Goal: Transaction & Acquisition: Purchase product/service

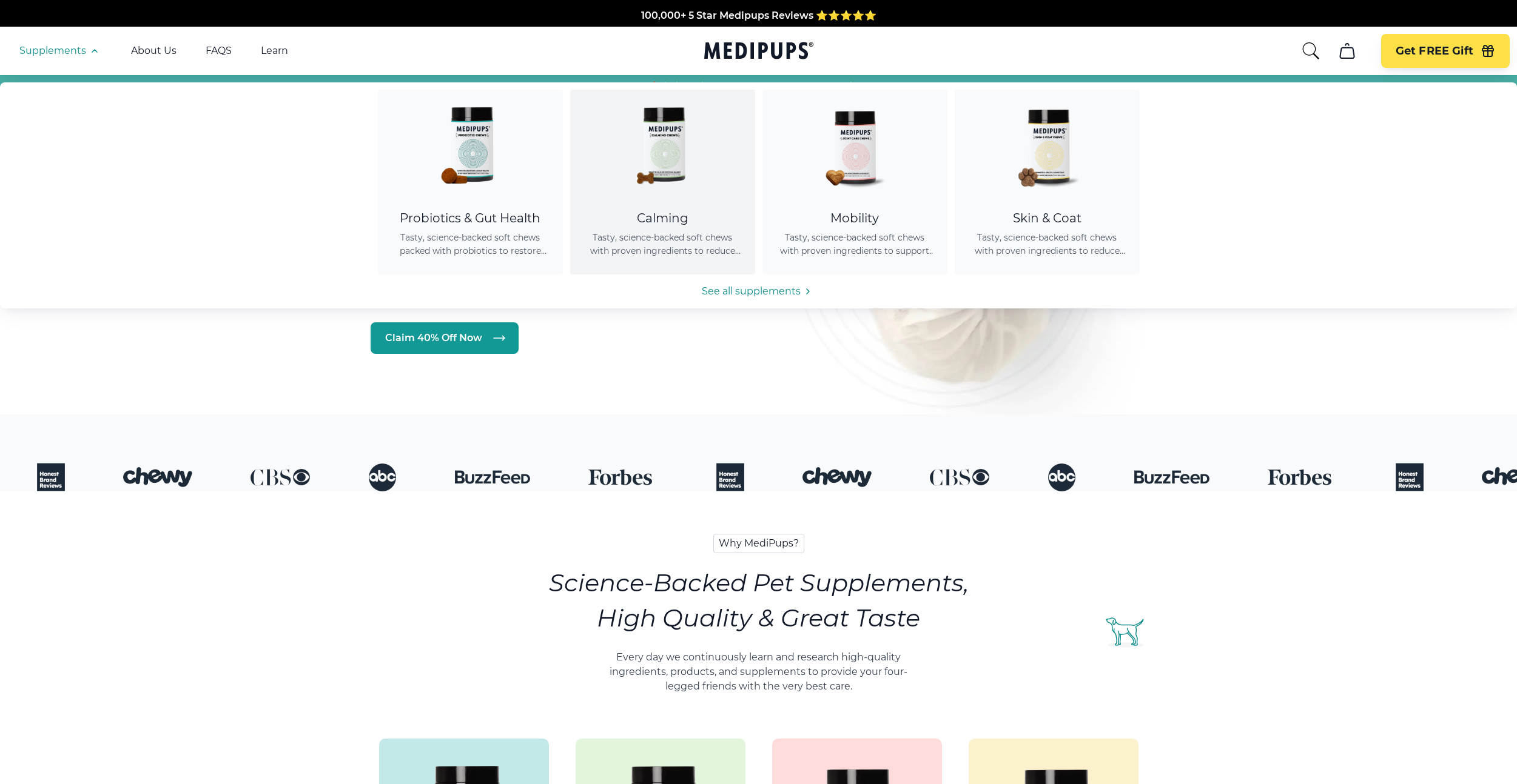
click at [673, 198] on img at bounding box center [662, 144] width 109 height 109
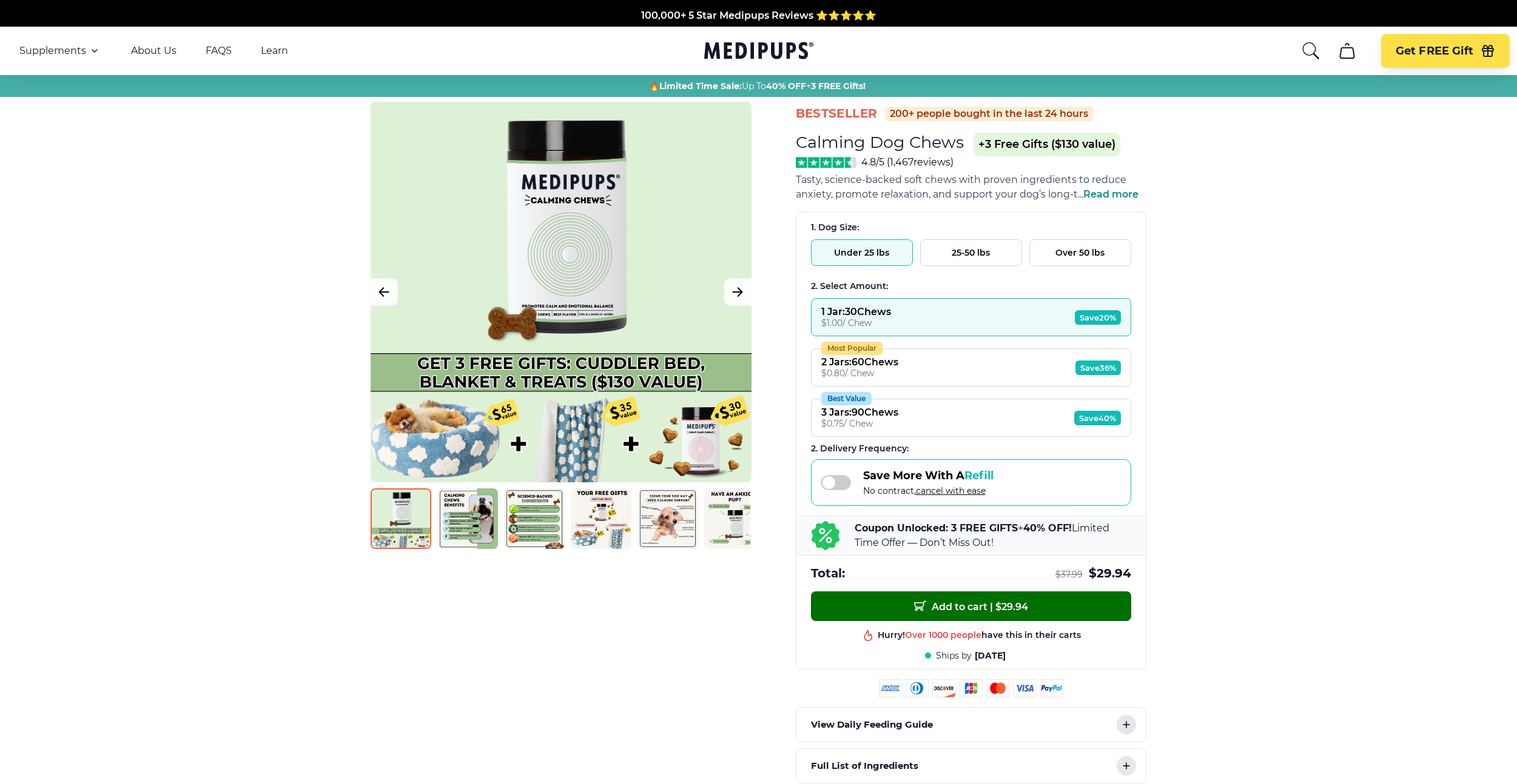
click at [927, 606] on span "Add to cart | $ 29.94" at bounding box center [971, 605] width 114 height 12
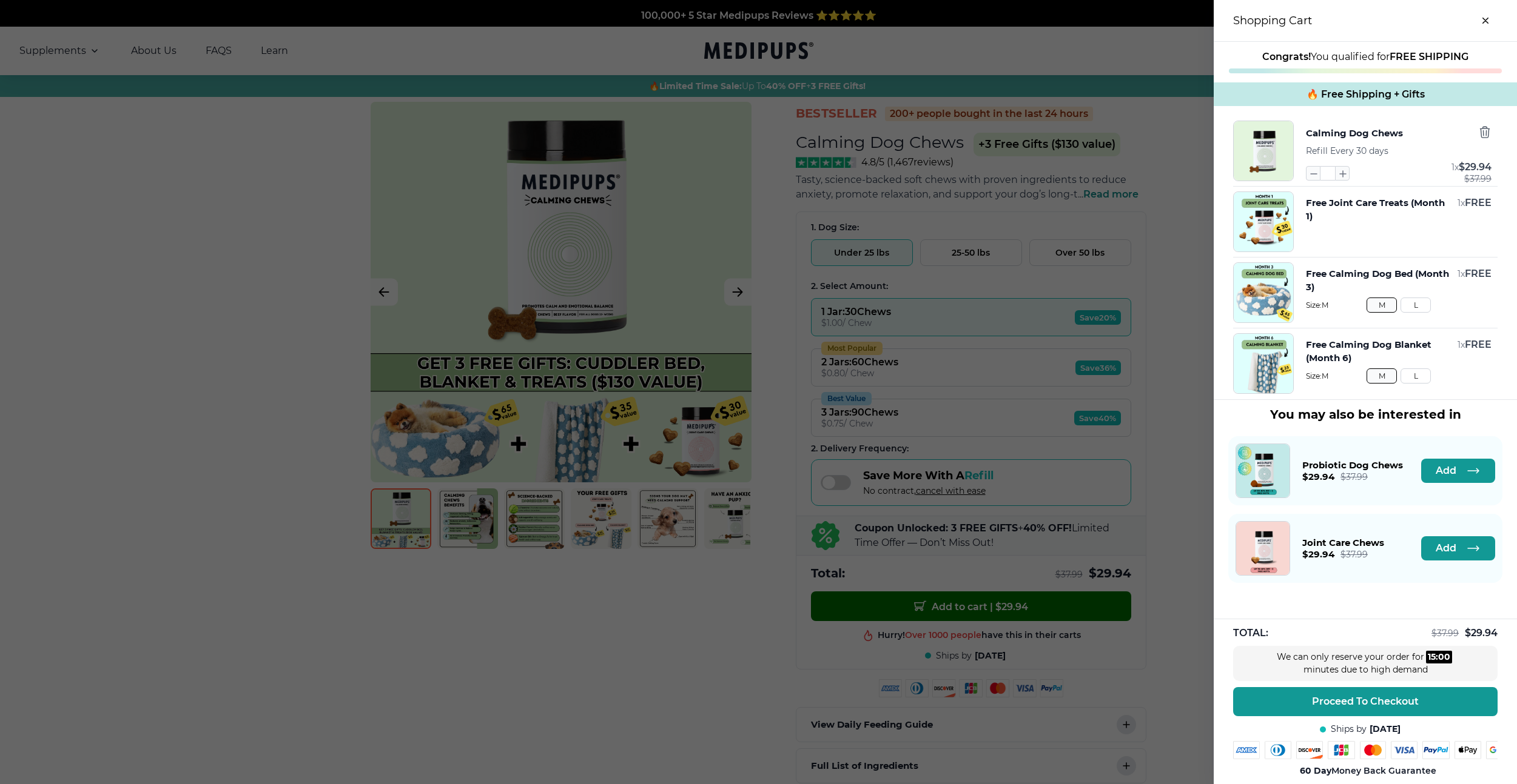
click at [927, 606] on div at bounding box center [758, 392] width 1517 height 784
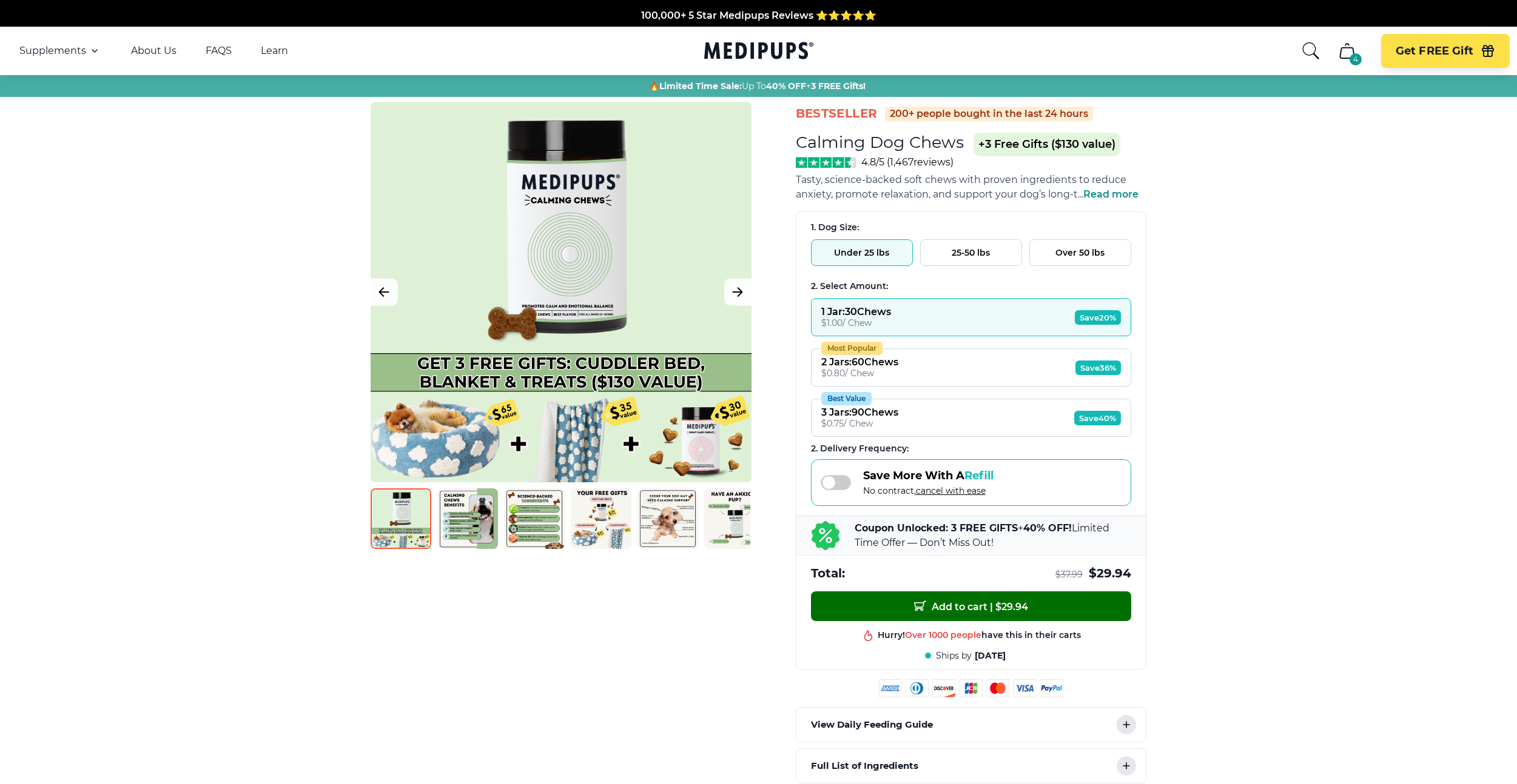
click at [927, 606] on span "Add to cart | $ 29.94" at bounding box center [971, 605] width 114 height 12
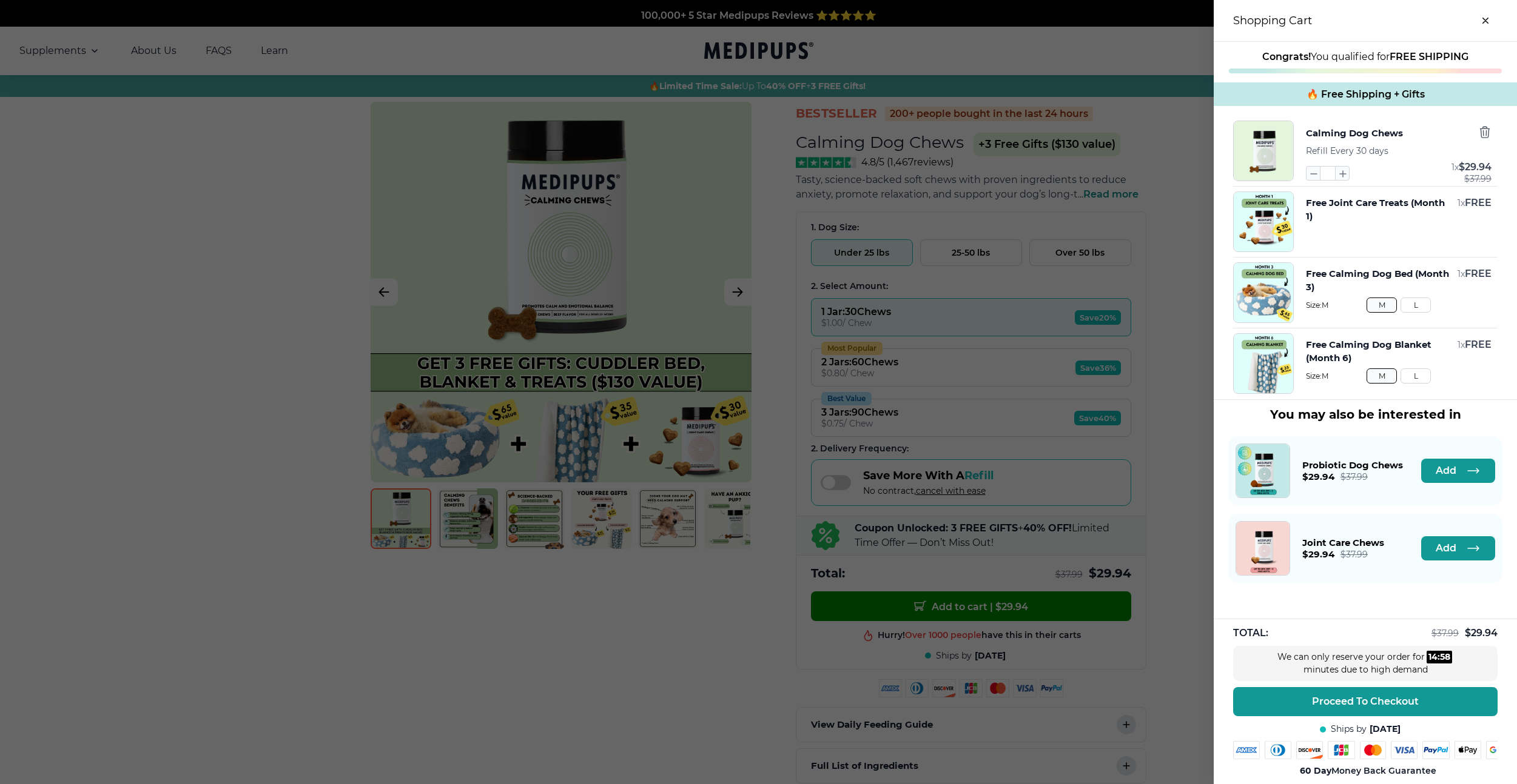
click at [1027, 594] on div at bounding box center [758, 392] width 1517 height 784
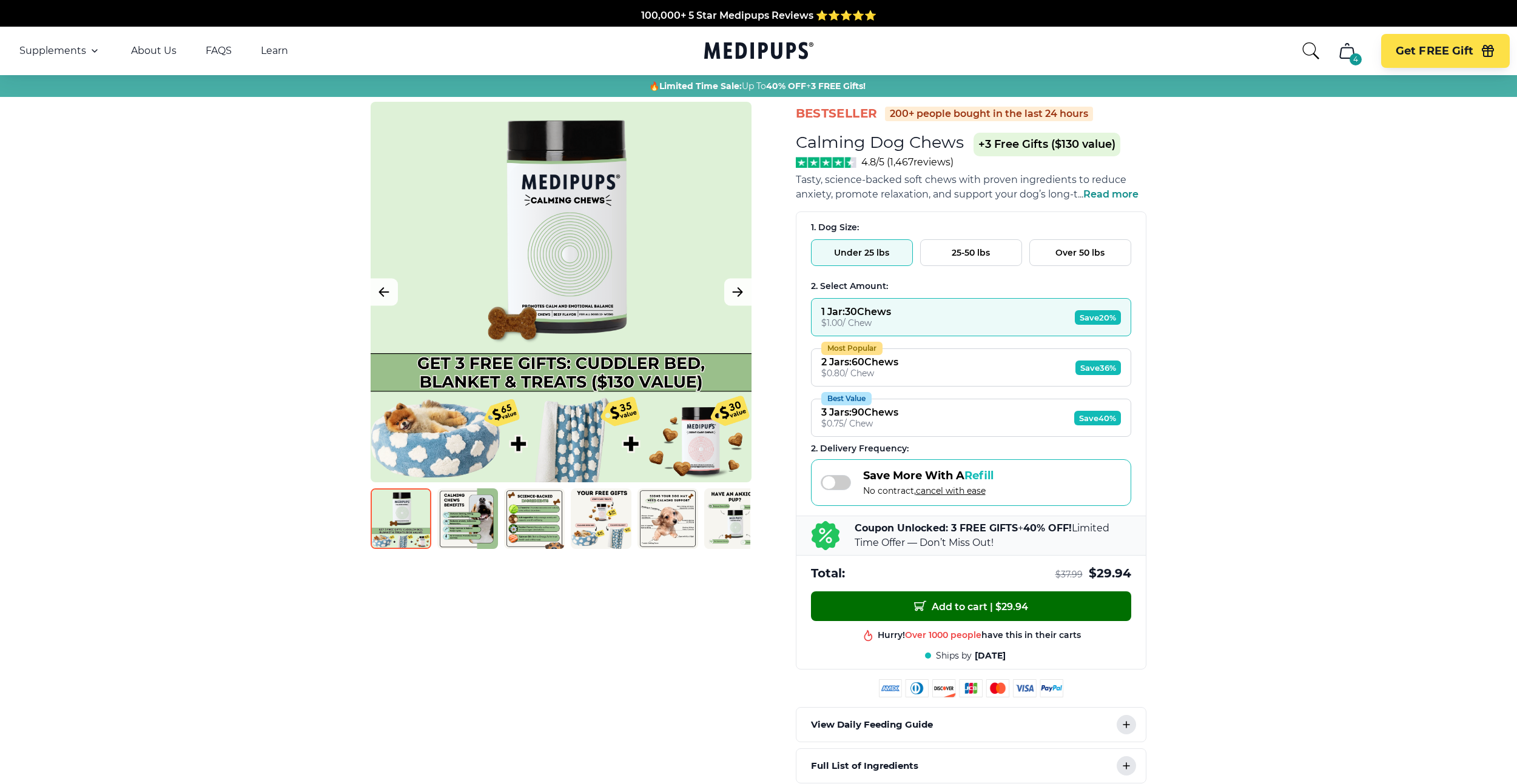
click at [1032, 605] on button "Add to cart | $ 29.94" at bounding box center [971, 606] width 320 height 30
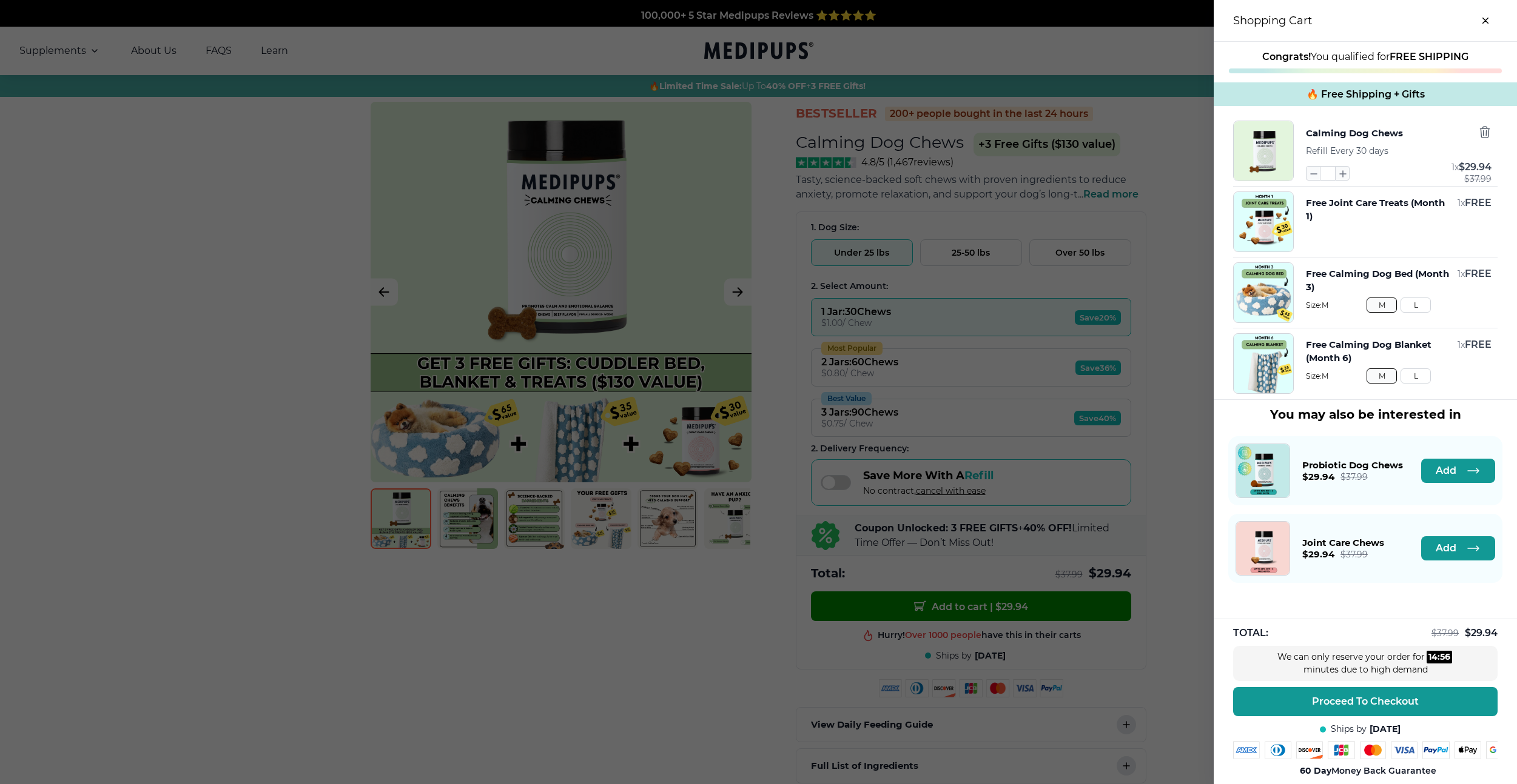
click at [706, 574] on div at bounding box center [758, 392] width 1517 height 784
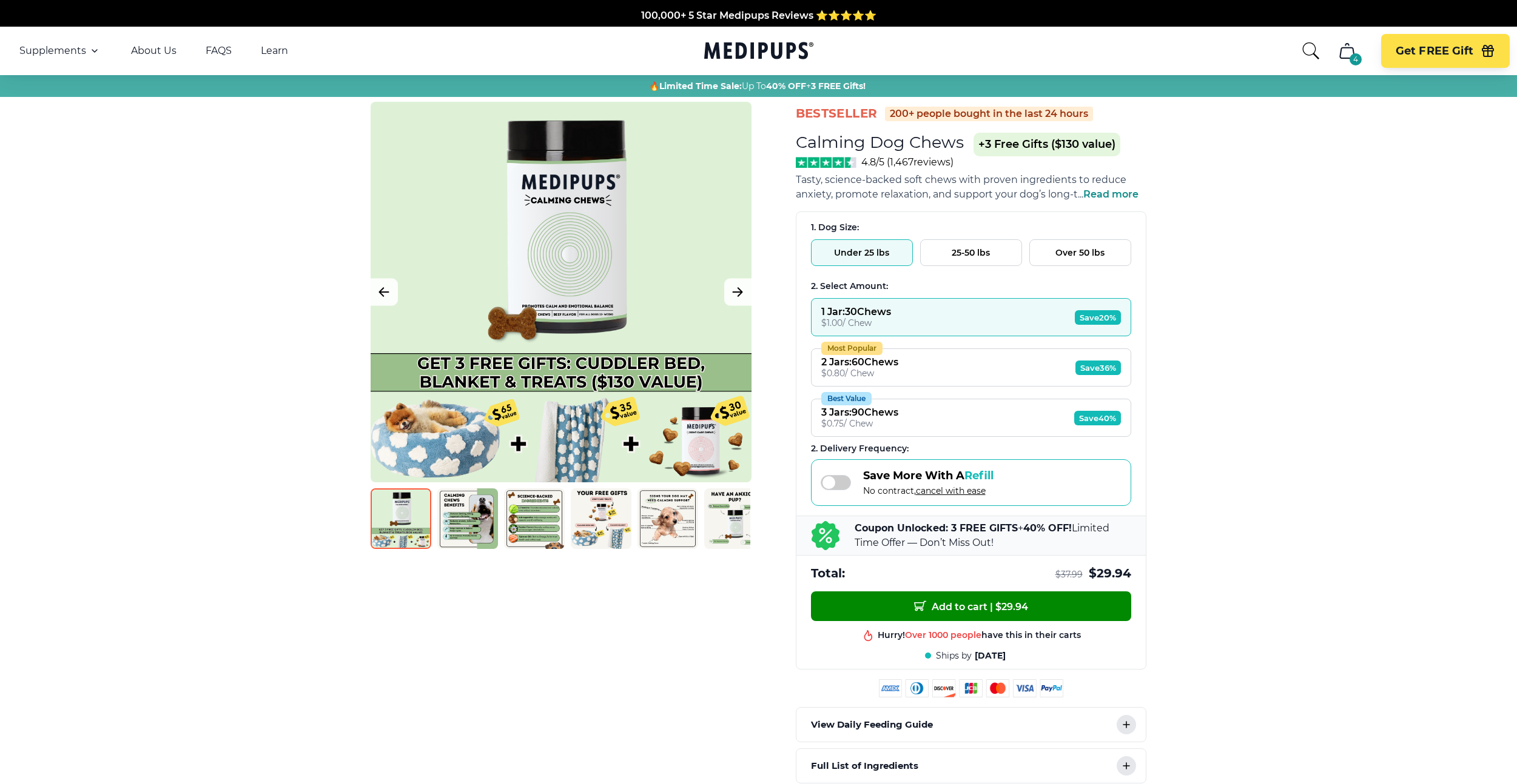
click at [1047, 350] on button "Most Popular 2 Jars : 60 Chews $ 0.80 / Chew Save 36%" at bounding box center [971, 368] width 320 height 38
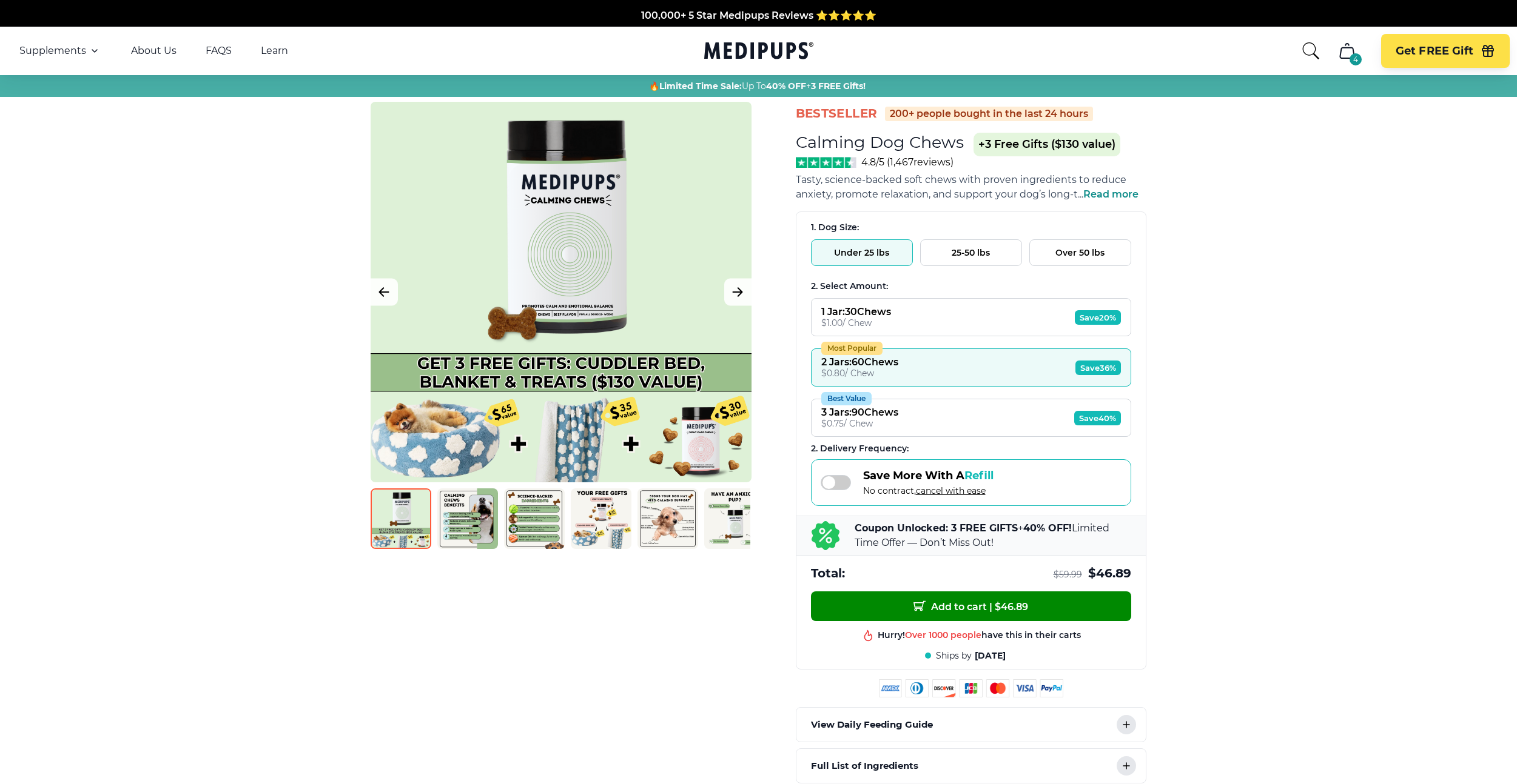
click at [996, 313] on button "1 Jar : 30 Chews $ 1.00 / Chew Save 20%" at bounding box center [971, 317] width 320 height 38
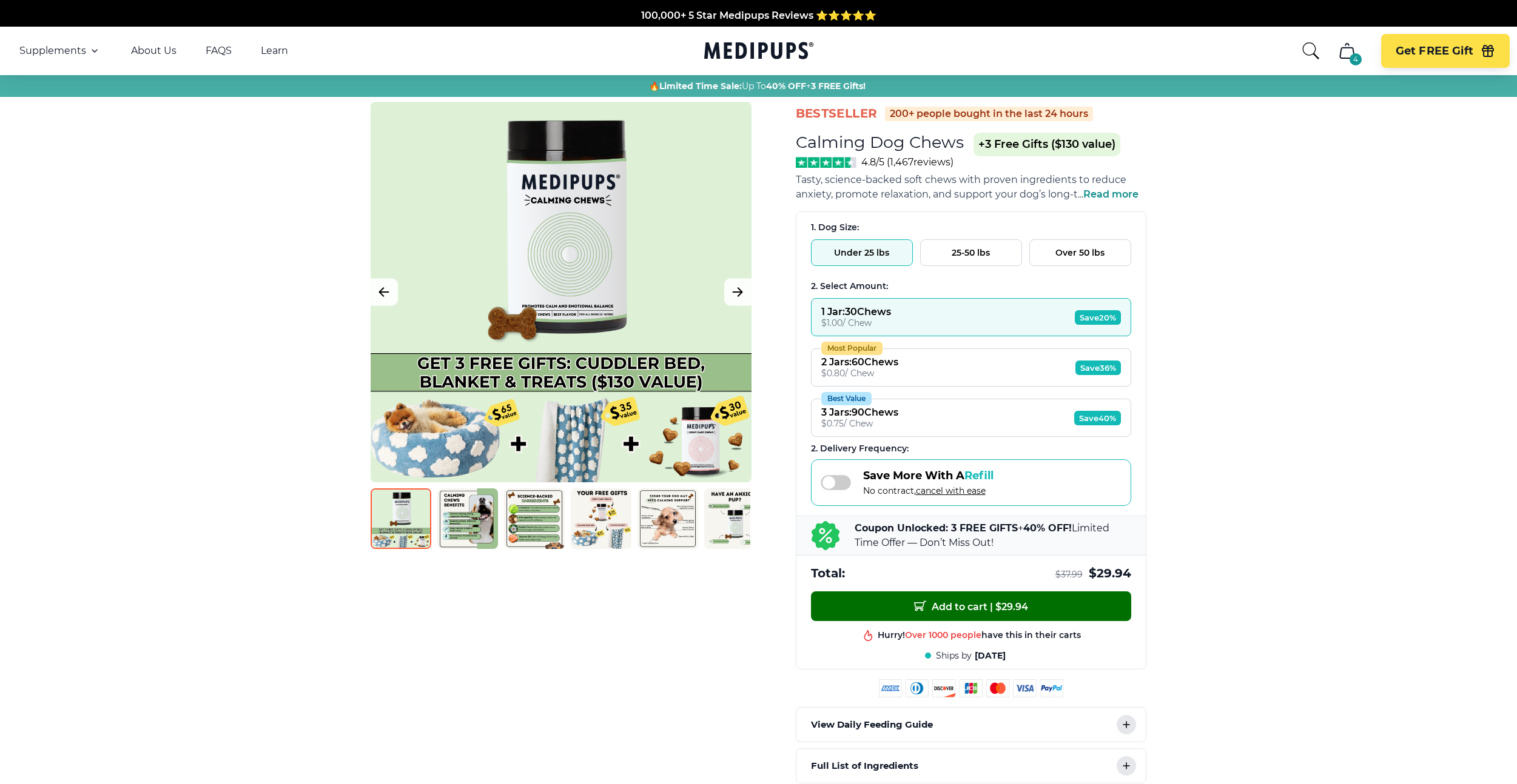
click at [1007, 597] on button "Add to cart | $ 29.94" at bounding box center [971, 606] width 320 height 30
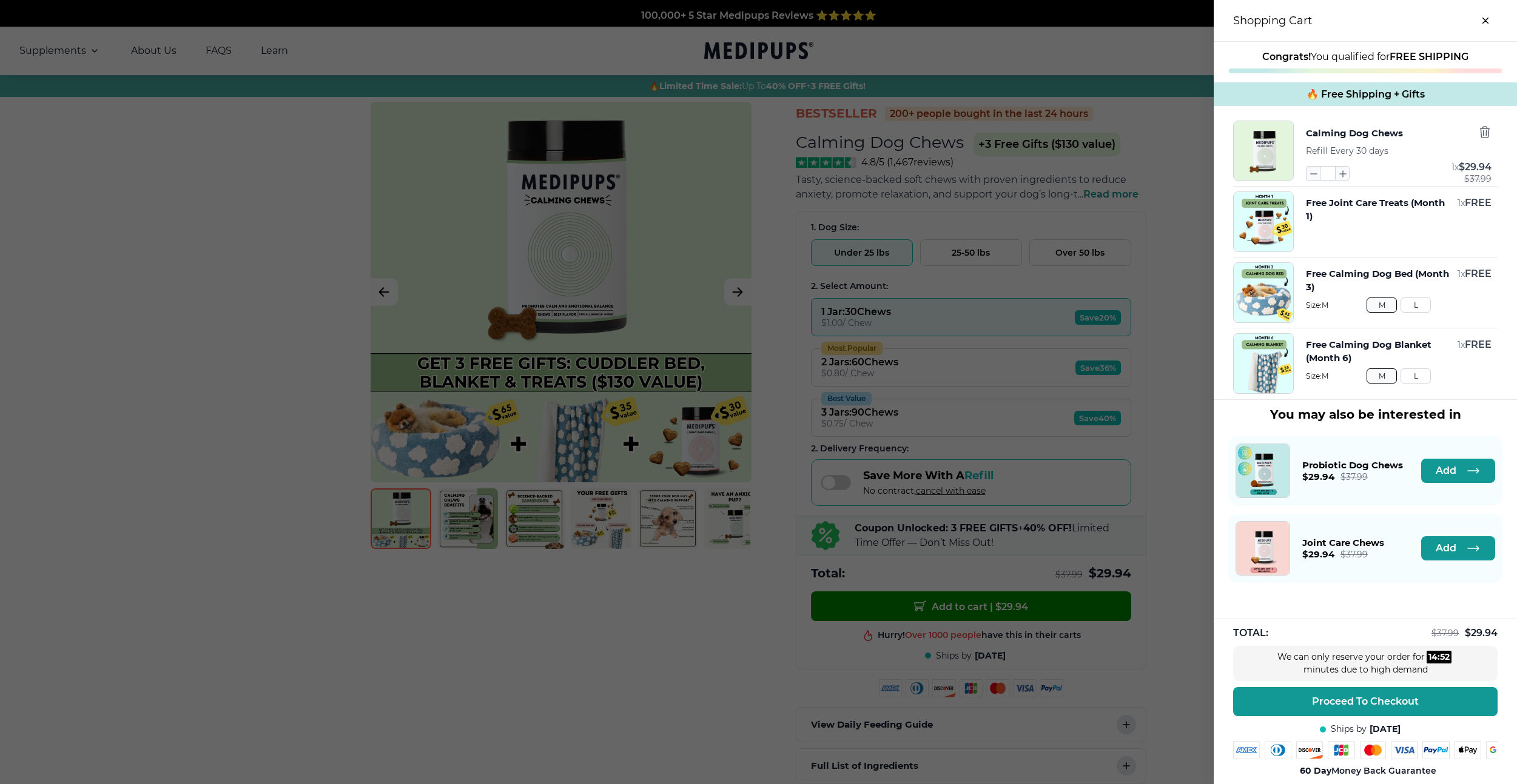
click at [1027, 308] on div at bounding box center [758, 392] width 1517 height 784
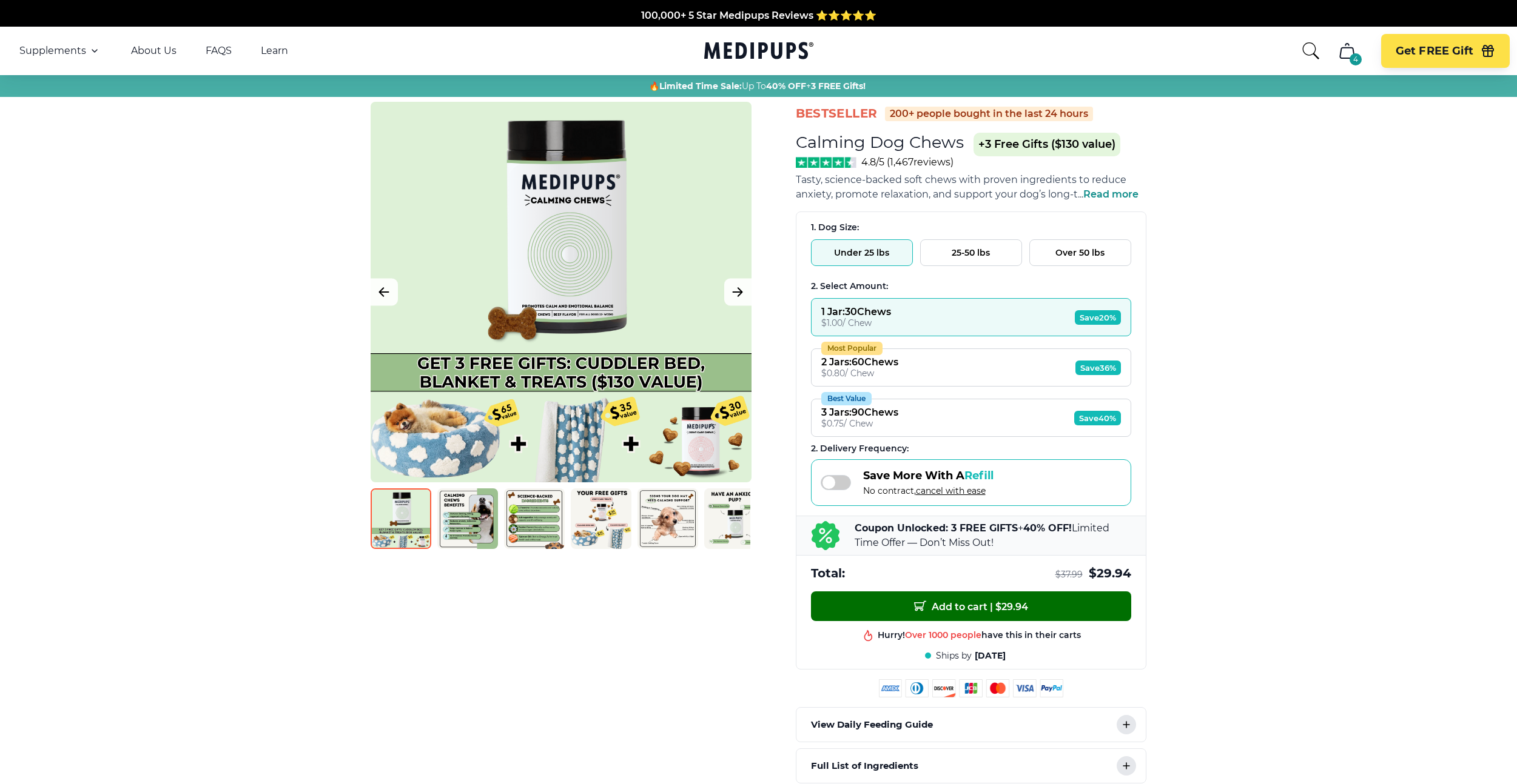
click at [1019, 592] on button "Add to cart | $ 29.94" at bounding box center [971, 606] width 320 height 30
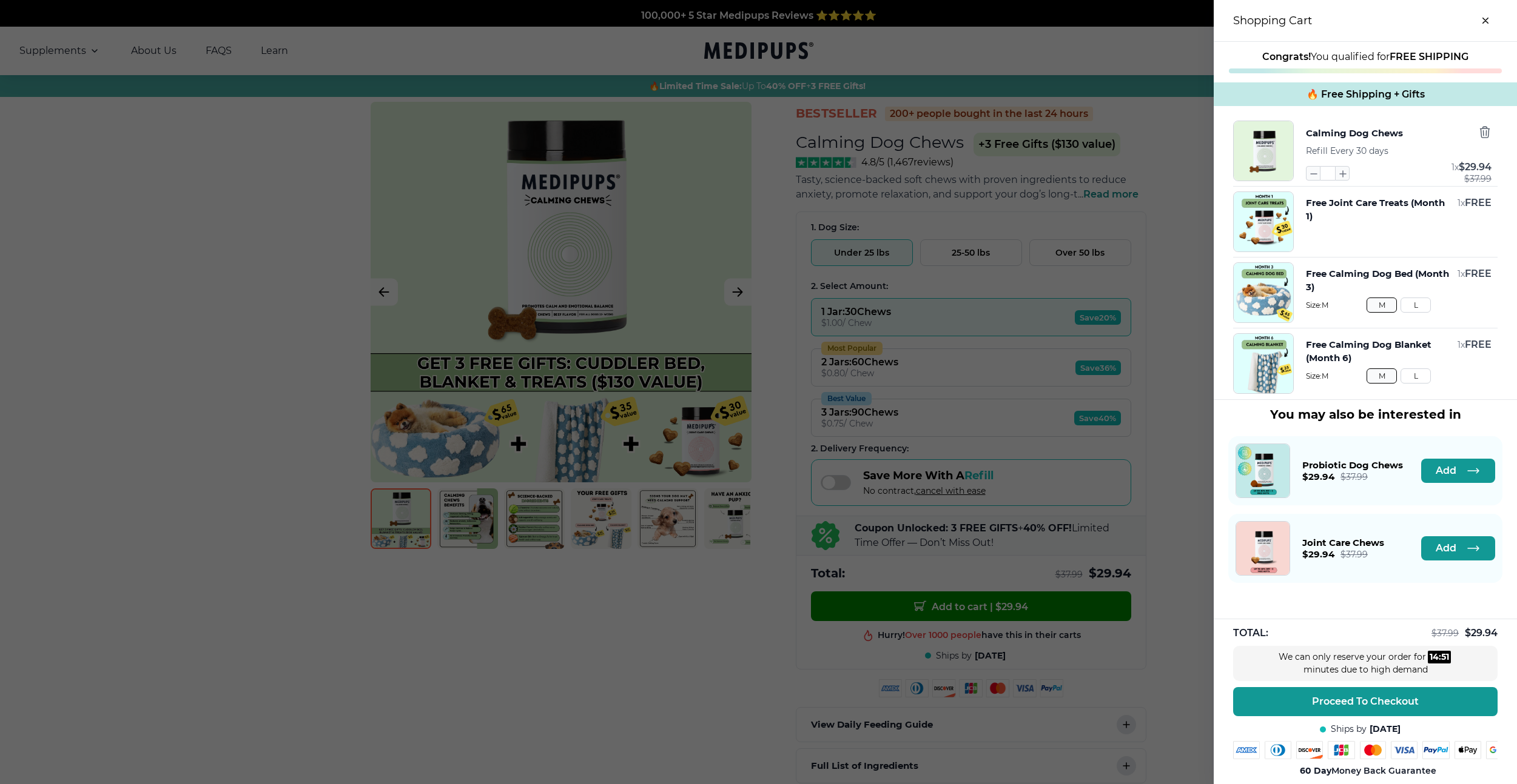
click at [1081, 425] on div at bounding box center [758, 392] width 1517 height 784
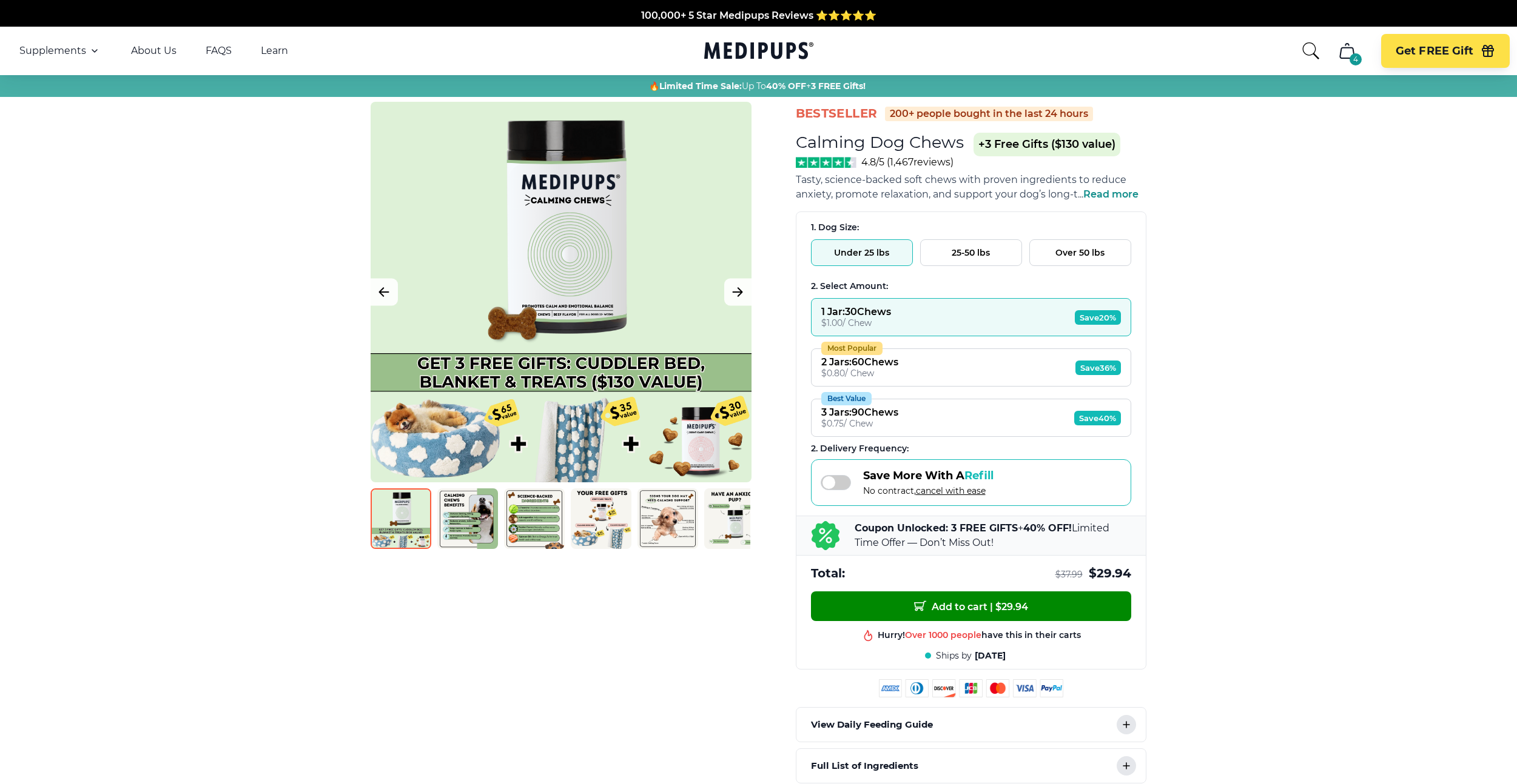
click at [1060, 374] on button "Most Popular 2 Jars : 60 Chews $ 0.80 / Chew Save 36%" at bounding box center [971, 368] width 320 height 38
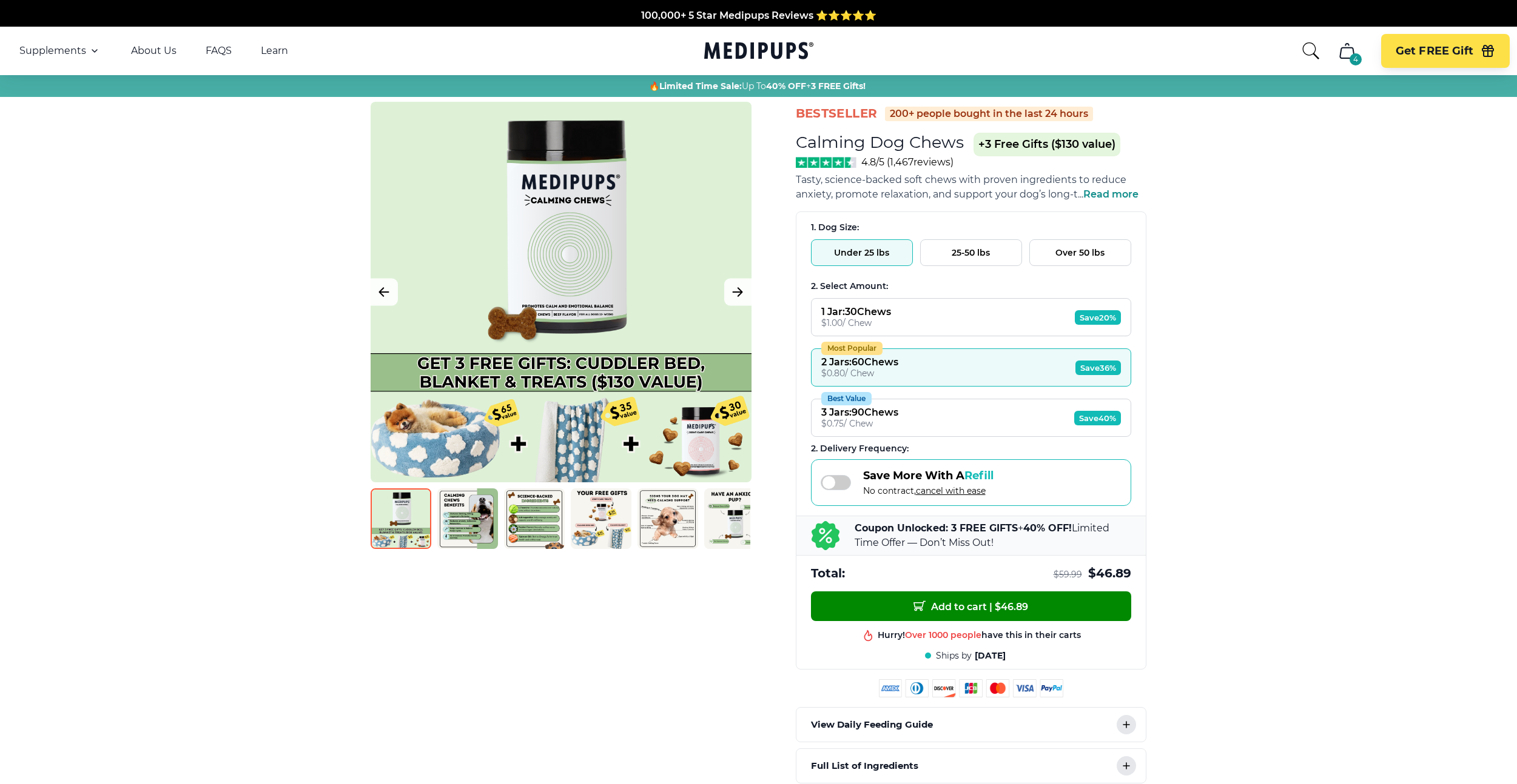
click at [1062, 586] on div "1. Dog Size: Under 25 lbs 25-50 lbs Over 50 lbs 2. Select Amount: 1 Jar : 30 Ch…" at bounding box center [972, 401] width 350 height 379
click at [1062, 601] on button "Add to cart | $ 46.89" at bounding box center [971, 606] width 320 height 30
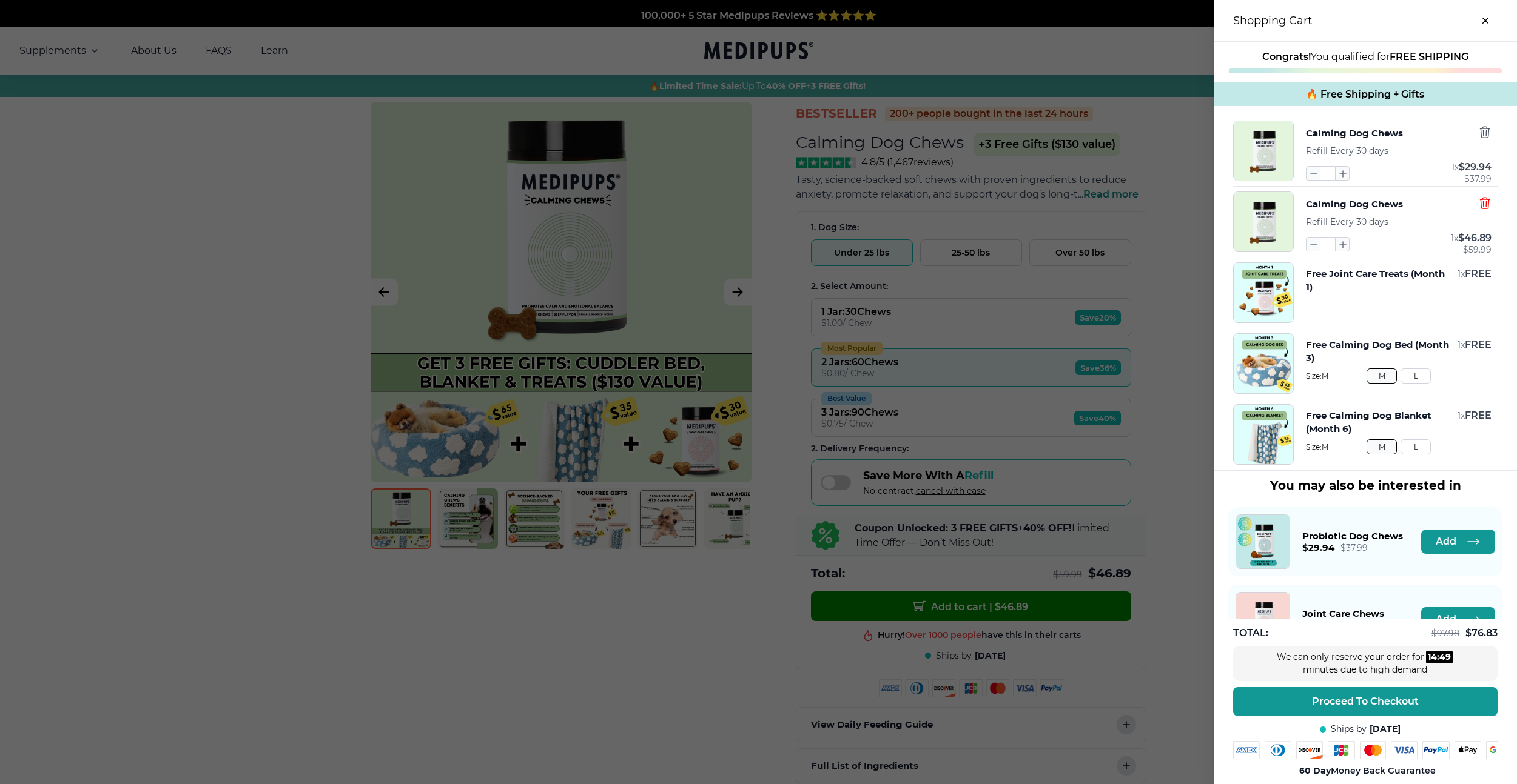
click at [1482, 208] on icon "button" at bounding box center [1485, 203] width 13 height 13
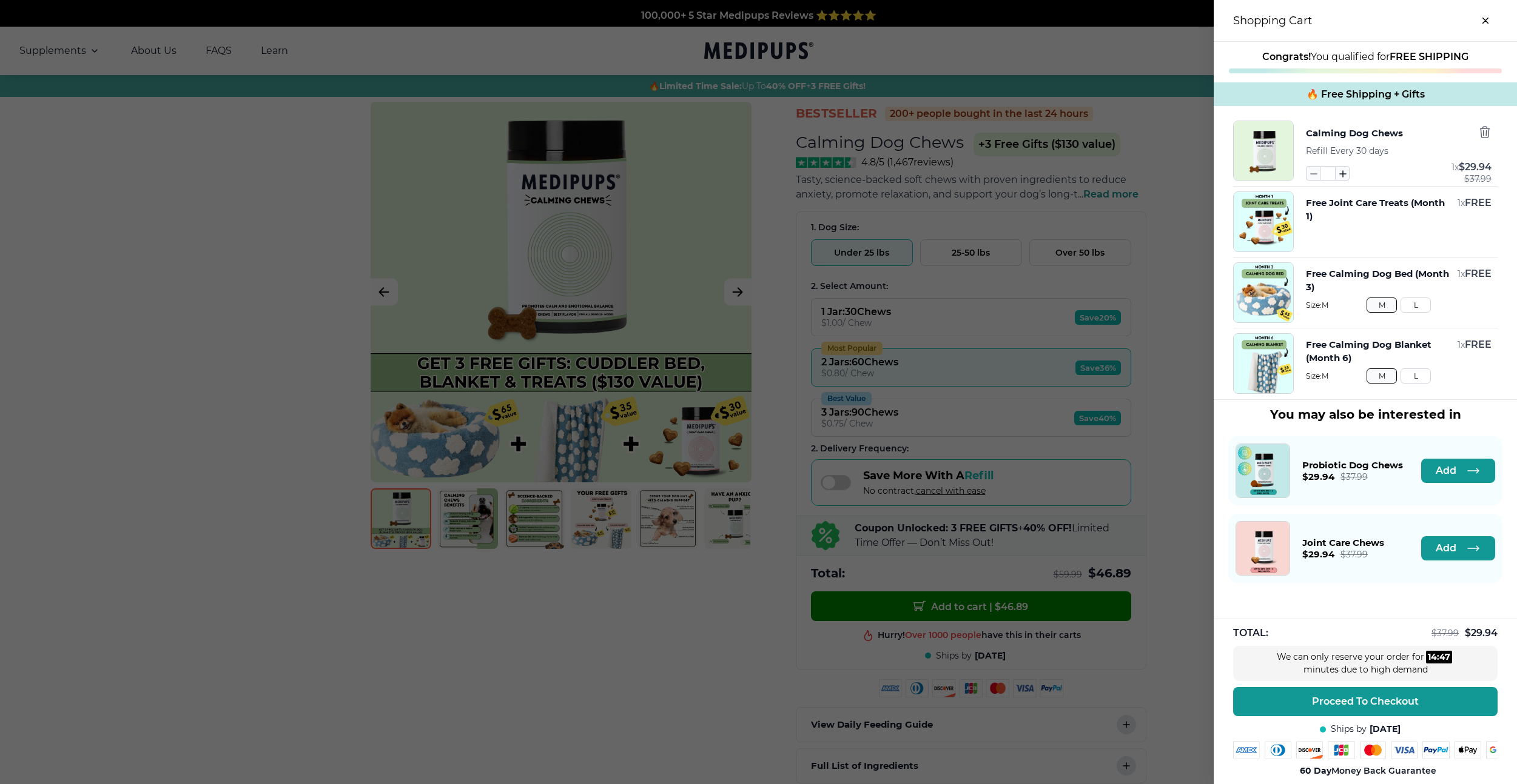
click at [1344, 169] on icon "button" at bounding box center [1342, 174] width 13 height 13
click at [1307, 175] on icon "button" at bounding box center [1313, 174] width 13 height 13
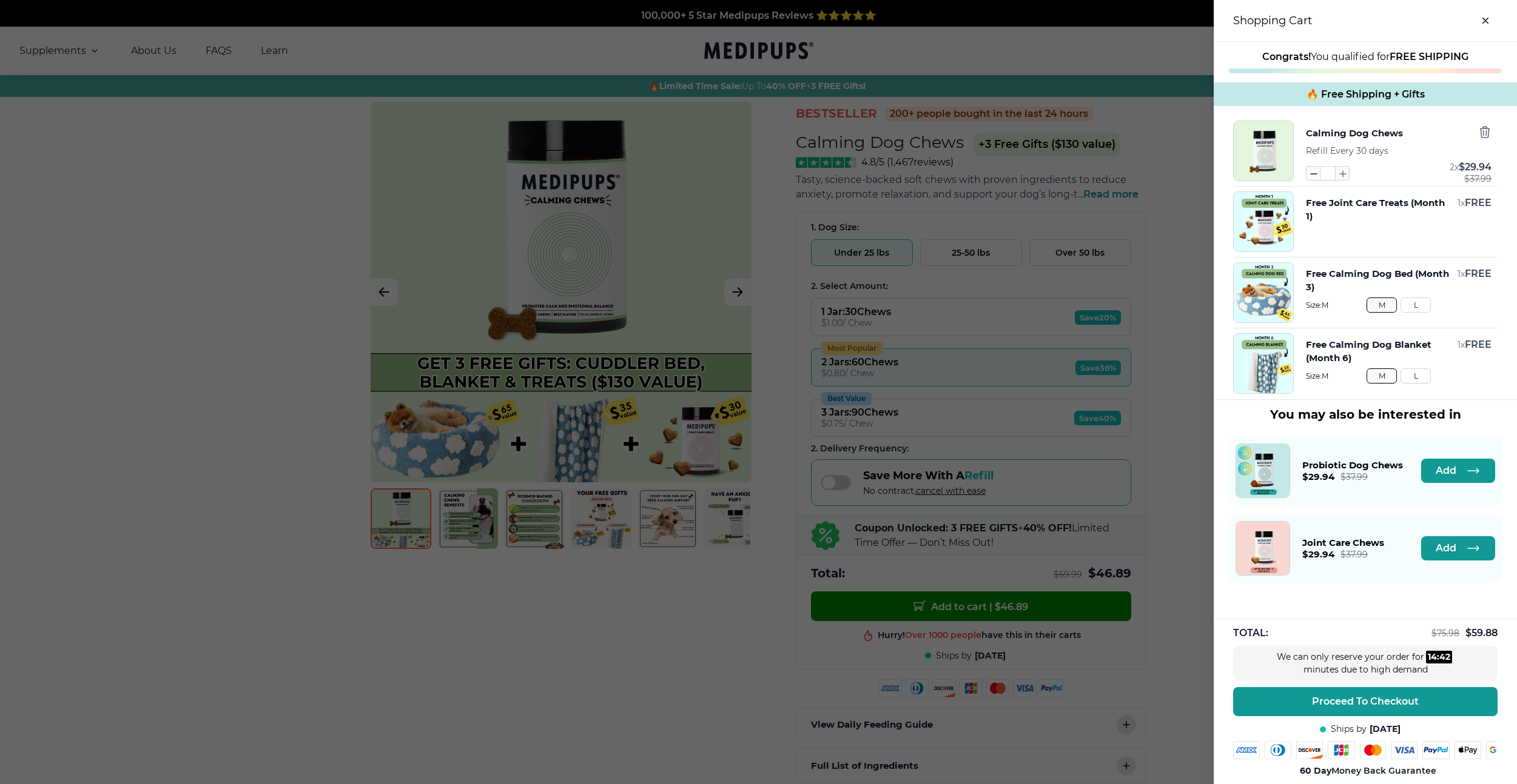
click at [1308, 174] on icon "button" at bounding box center [1313, 174] width 13 height 13
type input "*"
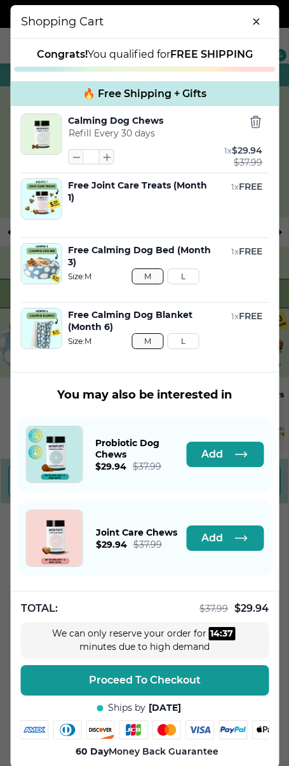
click at [255, 124] on icon "button" at bounding box center [255, 122] width 14 height 14
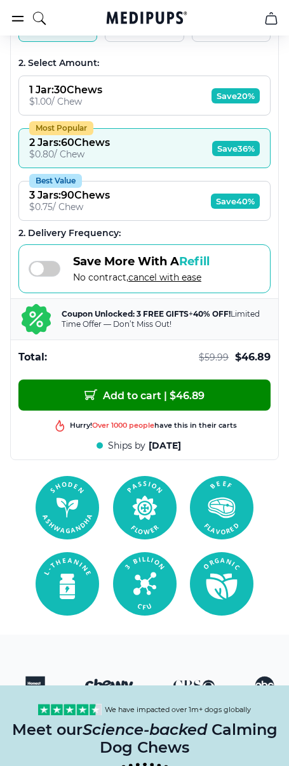
scroll to position [787, 0]
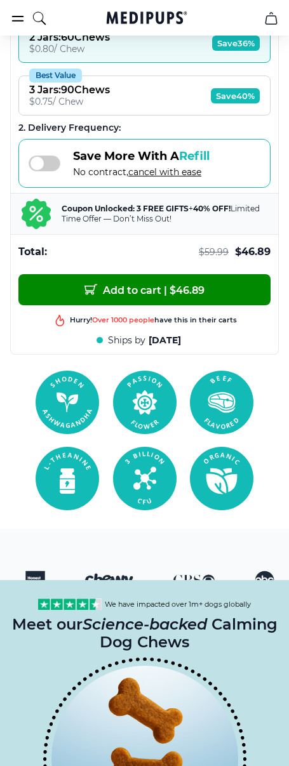
click at [162, 288] on span "Add to cart | $ 46.89" at bounding box center [144, 289] width 120 height 13
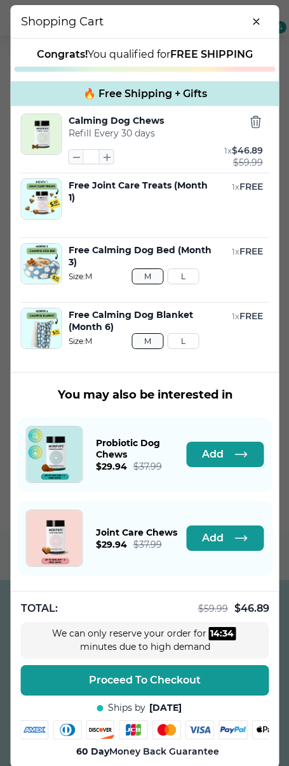
click at [255, 22] on icon "close-cart" at bounding box center [256, 21] width 6 height 6
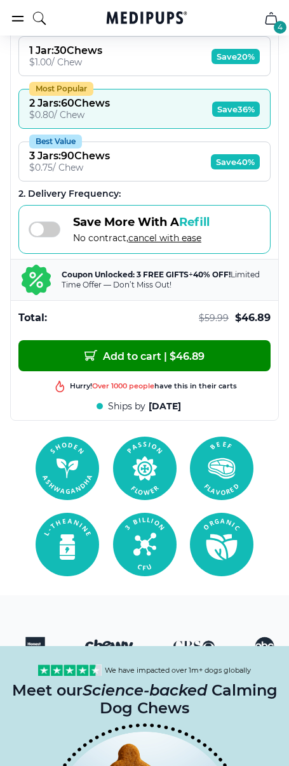
scroll to position [675, 0]
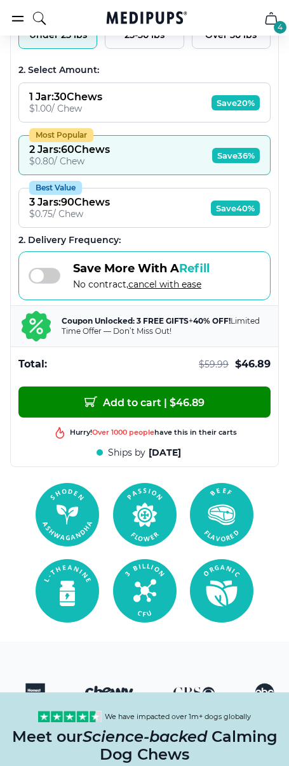
click at [174, 409] on button "Add to cart | $ 46.89" at bounding box center [144, 402] width 252 height 31
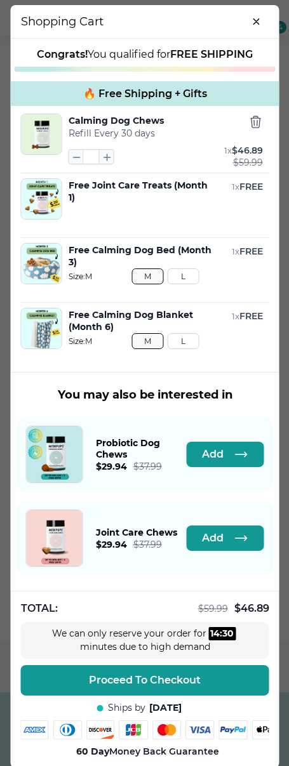
click at [255, 124] on icon "button" at bounding box center [255, 122] width 14 height 14
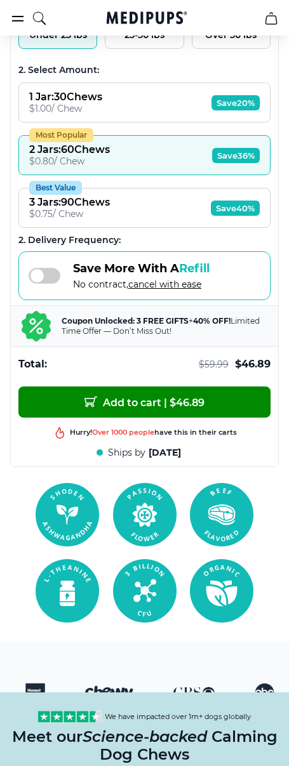
click at [152, 409] on button "Add to cart | $ 46.89" at bounding box center [144, 402] width 252 height 31
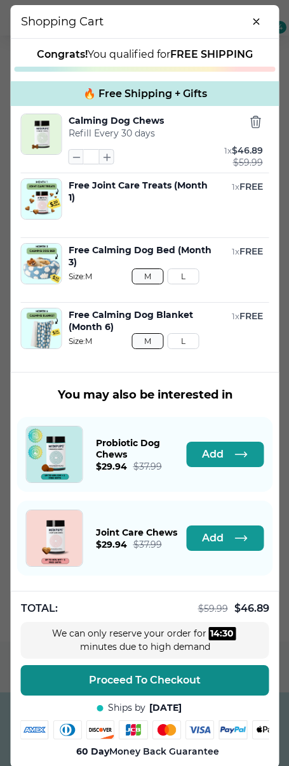
click at [164, 677] on span "Proceed To Checkout" at bounding box center [145, 680] width 112 height 13
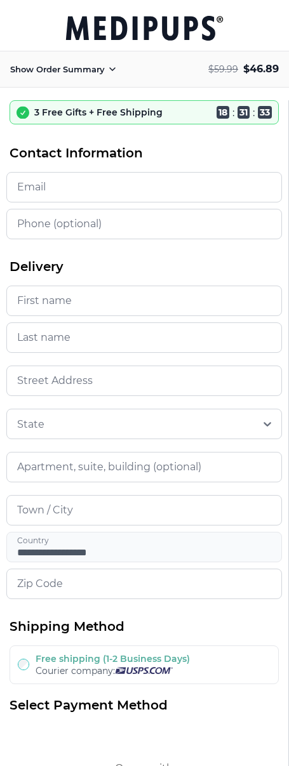
click at [109, 68] on icon at bounding box center [112, 69] width 15 height 15
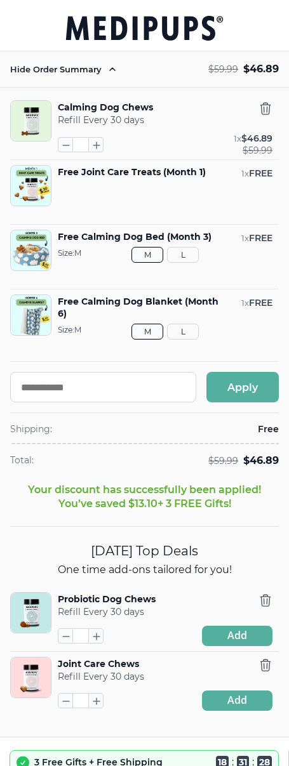
click at [88, 76] on div "Hide Order Summary" at bounding box center [65, 69] width 110 height 15
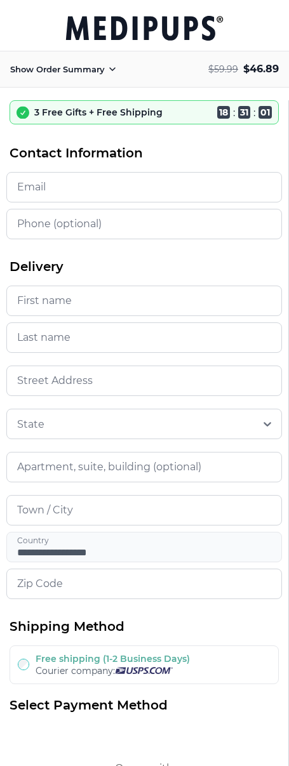
click at [124, 385] on input at bounding box center [144, 381] width 276 height 30
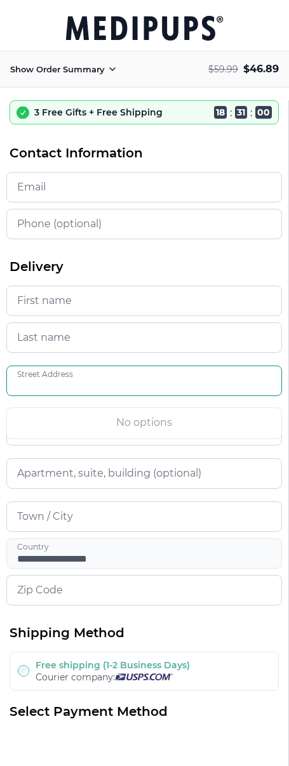
click at [133, 342] on input "Last name" at bounding box center [144, 338] width 276 height 30
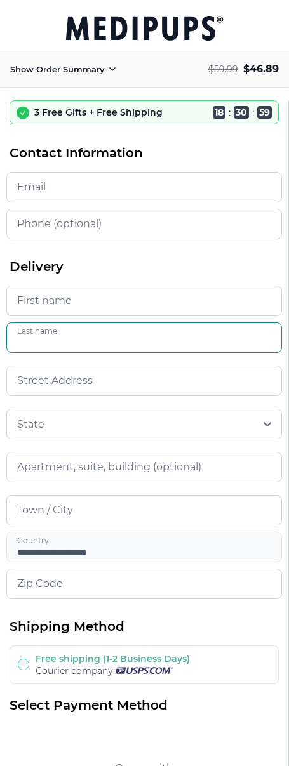
click at [143, 304] on input "First name" at bounding box center [144, 301] width 276 height 30
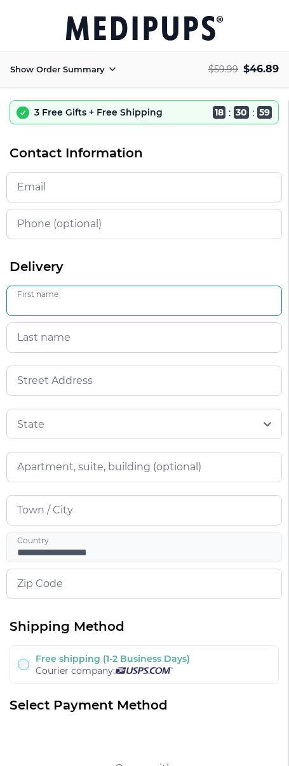
click at [147, 287] on input "First name" at bounding box center [144, 301] width 276 height 30
click at [149, 391] on input at bounding box center [144, 381] width 276 height 30
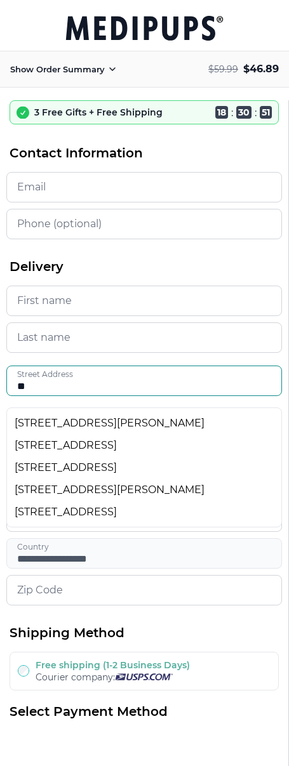
click at [55, 418] on div "[STREET_ADDRESS][PERSON_NAME]" at bounding box center [144, 423] width 259 height 12
type input "**********"
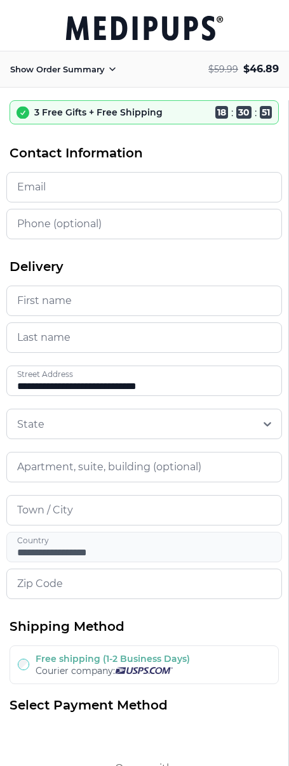
type input "**********"
type input "*****"
